Goal: Task Accomplishment & Management: Use online tool/utility

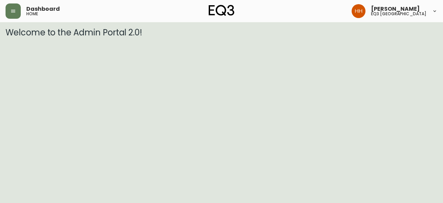
click at [20, 16] on div "Dashboard home" at bounding box center [78, 10] width 144 height 15
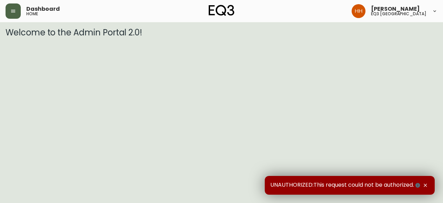
click at [12, 11] on icon "button" at bounding box center [13, 11] width 4 height 3
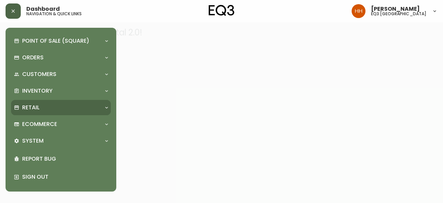
drag, startPoint x: 46, startPoint y: 92, endPoint x: 51, endPoint y: 112, distance: 20.2
click at [46, 92] on p "Inventory" at bounding box center [37, 91] width 30 height 8
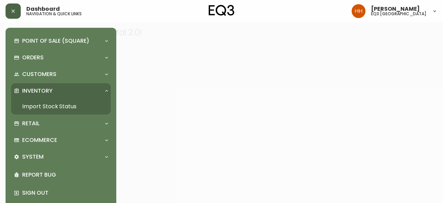
click at [51, 106] on link "Import Stock Status" at bounding box center [61, 106] width 100 height 16
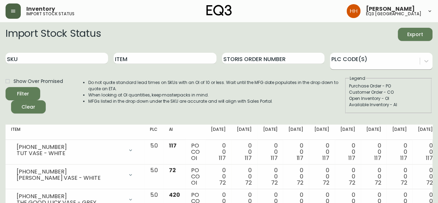
click at [399, 61] on div at bounding box center [375, 60] width 90 height 10
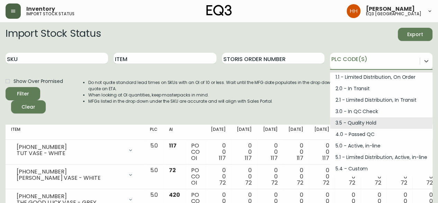
scroll to position [35, 0]
